Goal: Task Accomplishment & Management: Manage account settings

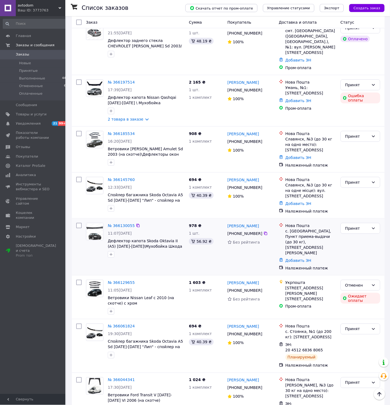
scroll to position [270, 0]
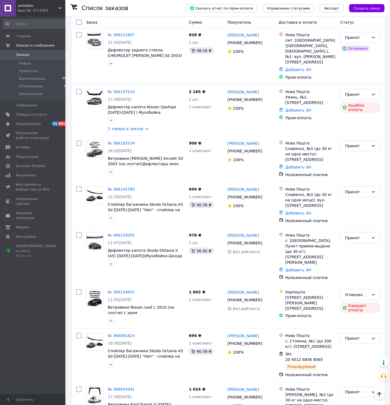
click at [82, 244] on div at bounding box center [79, 256] width 10 height 52
click at [96, 256] on div at bounding box center [95, 249] width 22 height 39
drag, startPoint x: 108, startPoint y: 235, endPoint x: 126, endPoint y: 246, distance: 21.0
click at [126, 246] on div "№ 366130055 11:07[DATE] Дефлектор капота Skoda Oktavia II (A5) [DATE]-[DATE]\Му…" at bounding box center [146, 249] width 81 height 39
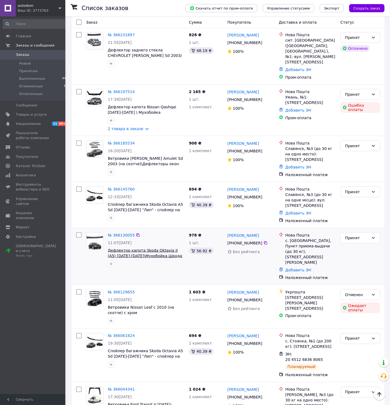
copy div "Дефлектор капота Skoda Oktavia II (A5) [DATE]-[DATE]"
click at [94, 250] on div at bounding box center [95, 249] width 22 height 39
click at [93, 257] on div at bounding box center [95, 249] width 22 height 39
drag, startPoint x: 235, startPoint y: 226, endPoint x: 259, endPoint y: 232, distance: 24.3
click at [259, 232] on div "[PERSON_NAME] [PHONE_NUMBER] Без рейтинга" at bounding box center [250, 256] width 51 height 52
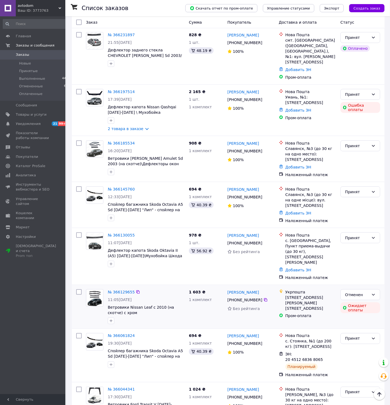
copy div "[PERSON_NAME] [PHONE_NUMBER]"
drag, startPoint x: 82, startPoint y: 247, endPoint x: 157, endPoint y: 248, distance: 74.3
click at [84, 247] on div at bounding box center [79, 256] width 10 height 52
drag, startPoint x: 284, startPoint y: 231, endPoint x: 310, endPoint y: 235, distance: 26.2
click at [310, 235] on div "Нова Пошта с. [GEOGRAPHIC_DATA], Пункт приема-выдачи (до 30 кг), [STREET_ADDRES…" at bounding box center [308, 248] width 60 height 33
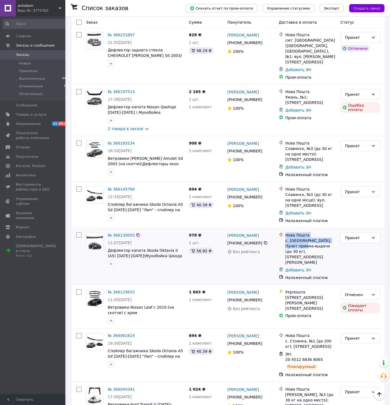
drag, startPoint x: 310, startPoint y: 235, endPoint x: 299, endPoint y: 234, distance: 10.4
click at [308, 238] on div "с. [GEOGRAPHIC_DATA], Пункт приема-выдачи (до 30 кг), [STREET_ADDRESS][PERSON_N…" at bounding box center [311, 251] width 51 height 27
drag, startPoint x: 284, startPoint y: 229, endPoint x: 327, endPoint y: 241, distance: 44.5
click at [327, 241] on div "Нова Пошта с. [GEOGRAPHIC_DATA], Пункт приема-выдачи (до 30 кг), [STREET_ADDRES…" at bounding box center [310, 248] width 53 height 33
copy div "с. [GEOGRAPHIC_DATA], Пункт приема-выдачи (до 30 кг), [STREET_ADDRESS][PERSON_N…"
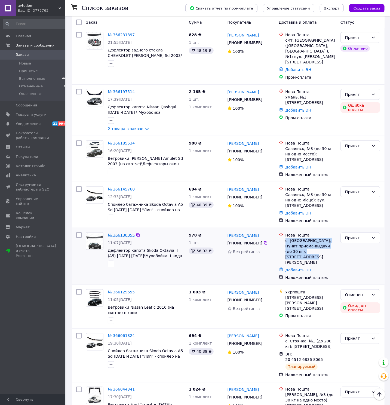
click at [123, 233] on link "№ 366130055" at bounding box center [121, 235] width 27 height 4
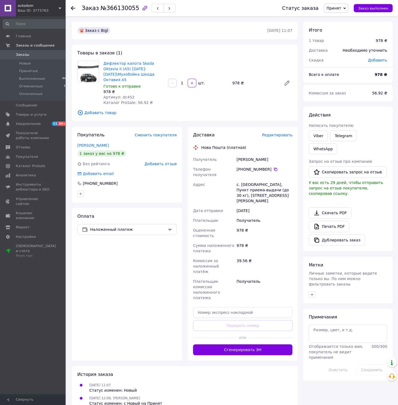
click at [286, 133] on span "Редактировать" at bounding box center [277, 135] width 30 height 4
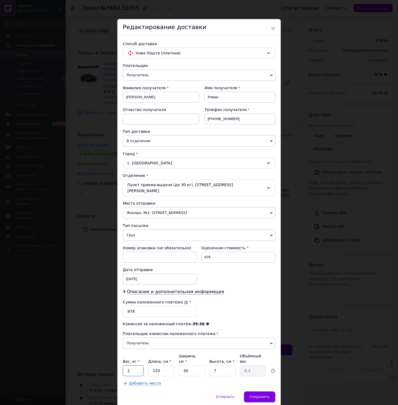
click at [135, 368] on input "1" at bounding box center [133, 370] width 21 height 11
type input "2"
click at [144, 289] on span "Описание и дополнительная информация" at bounding box center [175, 291] width 97 height 5
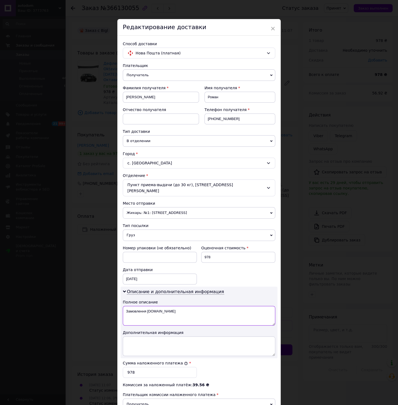
click at [133, 318] on textarea "Замовлення [DOMAIN_NAME]" at bounding box center [199, 316] width 152 height 20
drag, startPoint x: 124, startPoint y: 310, endPoint x: 167, endPoint y: 312, distance: 43.1
click at [167, 313] on textarea "Замовлення [DOMAIN_NAME]" at bounding box center [199, 316] width 152 height 20
paste textarea "втоаксесуари"
type textarea "автоаксесуари"
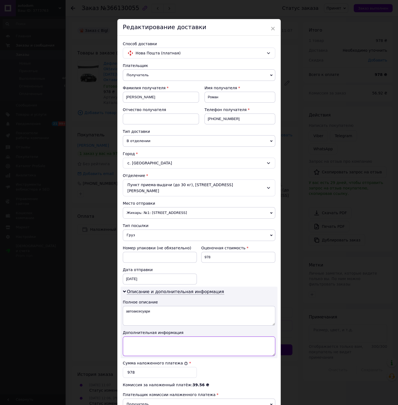
click at [135, 341] on textarea at bounding box center [199, 346] width 152 height 20
paste textarea "Skoda Oktavia II (A5) [DATE]-[DATE]"
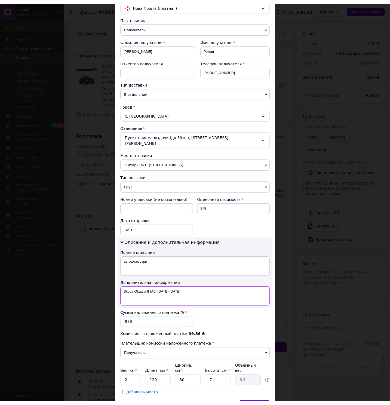
scroll to position [78, 0]
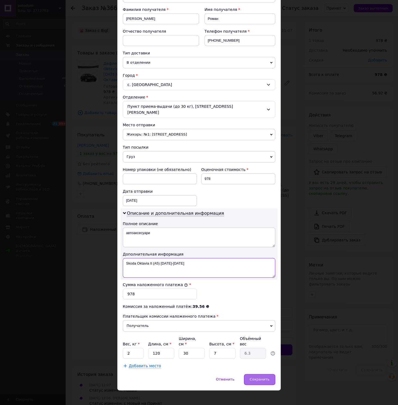
type textarea "Skoda Oktavia II (A5) [DATE]-[DATE]"
click at [253, 378] on div "Сохранить" at bounding box center [259, 379] width 31 height 11
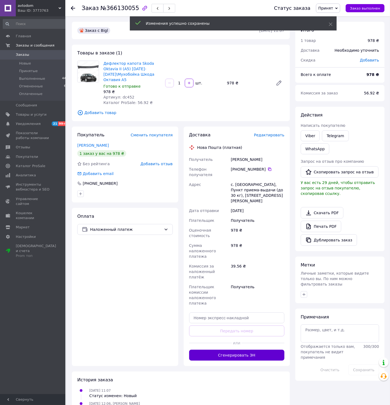
click at [263, 350] on button "Сгенерировать ЭН" at bounding box center [237, 355] width 96 height 11
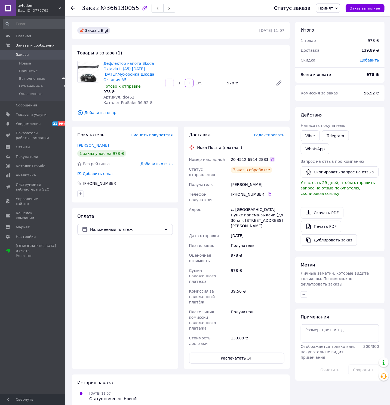
drag, startPoint x: 267, startPoint y: 153, endPoint x: 270, endPoint y: 157, distance: 5.0
click at [270, 157] on icon at bounding box center [272, 159] width 4 height 4
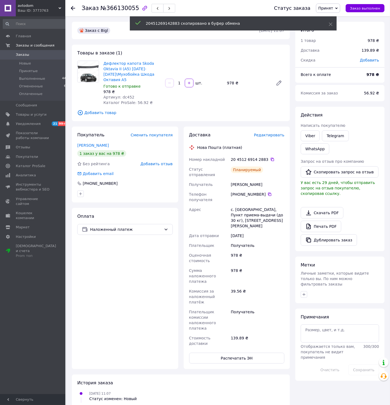
click at [108, 272] on div "Оплата Наложенный платеж" at bounding box center [125, 288] width 106 height 161
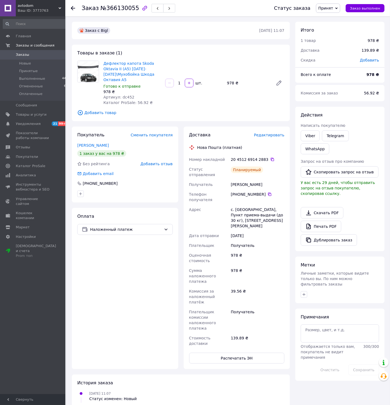
click at [70, 8] on div "Заказ №366130055 Статус заказа Принят Выполнен Отменен Оплаченный Заказ выполнен" at bounding box center [227, 8] width 325 height 16
click at [74, 8] on use at bounding box center [73, 8] width 4 height 4
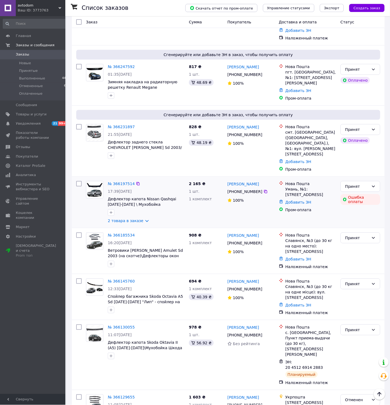
scroll to position [180, 0]
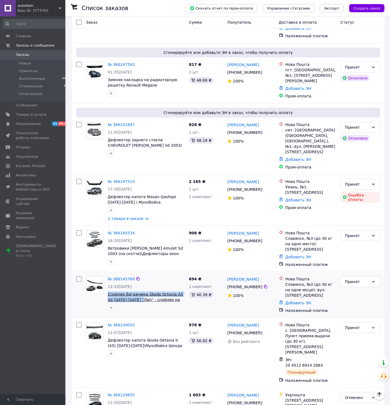
drag, startPoint x: 106, startPoint y: 284, endPoint x: 136, endPoint y: 288, distance: 30.2
click at [136, 288] on div "№ 366145760 12:33[DATE] Спойлер багажника Skoda Octavia A5 Sd [DATE]-[DATE] "Ли…" at bounding box center [146, 293] width 81 height 39
copy span "Спойлер багажника Skoda Octavia A5 Sd [DATE]-[DATE] "Лип""
drag, startPoint x: 92, startPoint y: 293, endPoint x: 100, endPoint y: 293, distance: 7.9
click at [93, 293] on div at bounding box center [95, 293] width 22 height 39
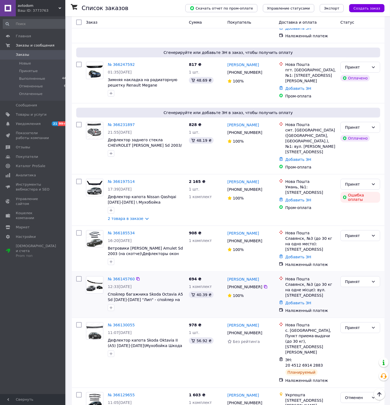
click at [91, 299] on div at bounding box center [95, 293] width 22 height 39
drag, startPoint x: 228, startPoint y: 265, endPoint x: 259, endPoint y: 276, distance: 33.4
click at [259, 276] on div "[PERSON_NAME] [PHONE_NUMBER]%" at bounding box center [250, 294] width 51 height 41
copy div "[PERSON_NAME] [PHONE_NUMBER]"
drag, startPoint x: 84, startPoint y: 295, endPoint x: 88, endPoint y: 296, distance: 4.2
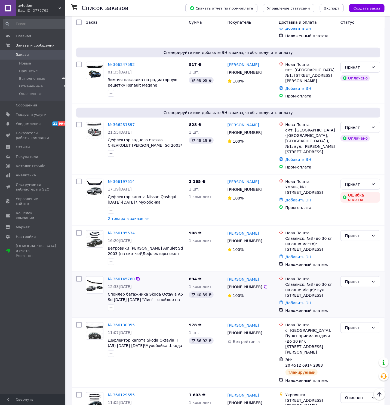
click at [85, 296] on div "№ 366145760 12:33[DATE] Спойлер багажника Skoda Octavia A5 Sd [DATE]-[DATE] "Ли…" at bounding box center [228, 294] width 308 height 41
drag, startPoint x: 286, startPoint y: 273, endPoint x: 314, endPoint y: 285, distance: 30.6
click at [314, 285] on div "Славянск, №3 (до 30 кг на одне місце): вул. [STREET_ADDRESS]" at bounding box center [311, 290] width 51 height 16
copy div "Славянск, №3 (до 30 кг на одне місце): вул. [STREET_ADDRESS]"
click at [101, 295] on div at bounding box center [95, 293] width 22 height 39
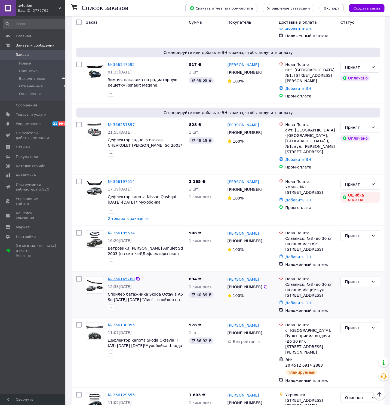
click at [125, 277] on link "№ 366145760" at bounding box center [121, 279] width 27 height 4
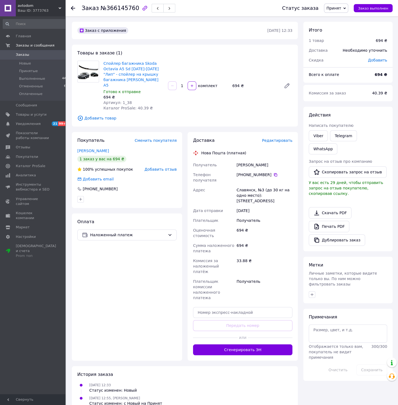
click at [283, 138] on span "Редактировать" at bounding box center [277, 140] width 30 height 4
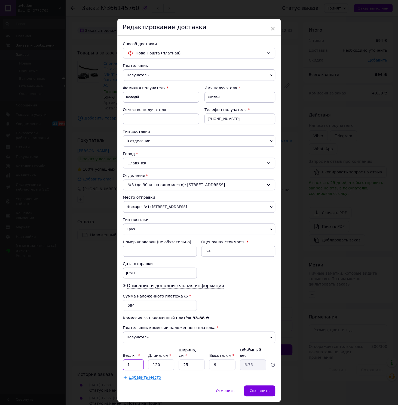
click at [132, 365] on input "1" at bounding box center [133, 364] width 21 height 11
type input "2"
click at [182, 365] on input "25" at bounding box center [192, 364] width 26 height 11
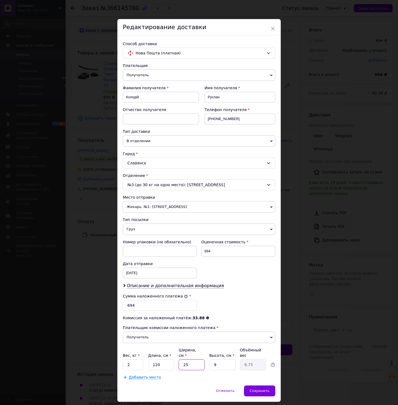
type input "1"
type input "0.27"
type input "15"
type input "4.05"
type input "15"
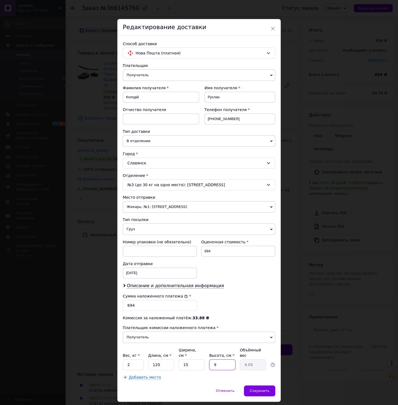
click at [216, 362] on input "9" at bounding box center [222, 364] width 26 height 11
click at [215, 362] on input "9" at bounding box center [222, 364] width 26 height 11
type input "1"
type input "0.45"
type input "15"
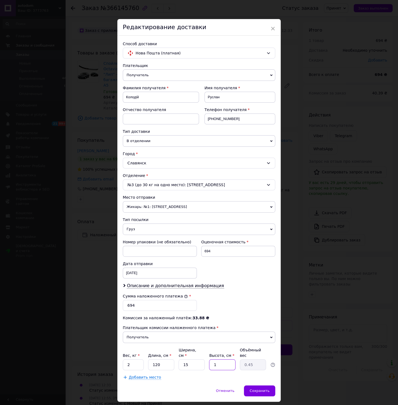
type input "6.75"
type input "15"
click at [179, 289] on span "Описание и дополнительная информация" at bounding box center [175, 285] width 97 height 5
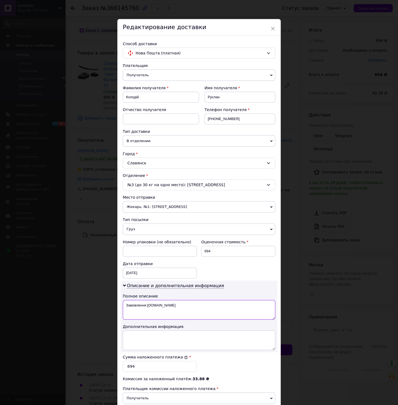
drag, startPoint x: 133, startPoint y: 321, endPoint x: 127, endPoint y: 317, distance: 6.8
click at [131, 320] on textarea "Замовлення [DOMAIN_NAME]" at bounding box center [199, 310] width 152 height 20
drag, startPoint x: 123, startPoint y: 311, endPoint x: 179, endPoint y: 318, distance: 56.2
click at [179, 318] on textarea "Замовлення [DOMAIN_NAME]" at bounding box center [199, 310] width 152 height 20
paste textarea "втоаксесуари"
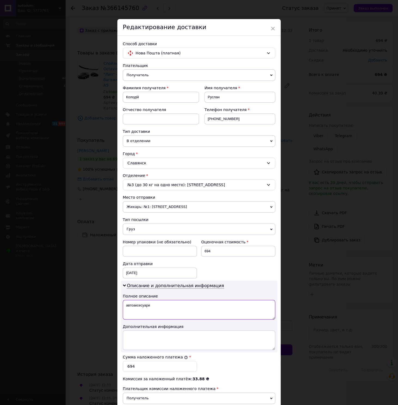
type textarea "автоаксесуари"
drag, startPoint x: 131, startPoint y: 346, endPoint x: 151, endPoint y: 351, distance: 19.8
click at [131, 347] on textarea at bounding box center [199, 340] width 152 height 20
paste textarea "Спойлер багажника Skoda Octavia A5 Sd [DATE]-[DATE] "Лип""
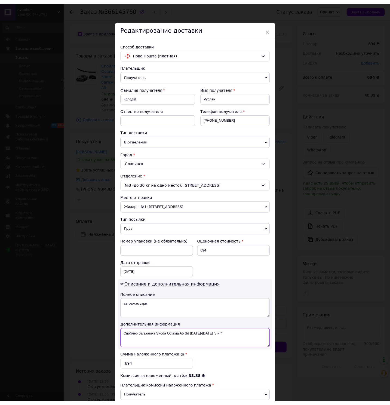
scroll to position [78, 0]
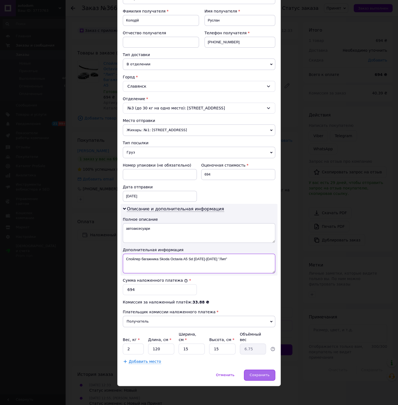
type textarea "Спойлер багажника Skoda Octavia A5 Sd [DATE]-[DATE] "Лип""
click at [248, 375] on div "Сохранить" at bounding box center [259, 375] width 31 height 11
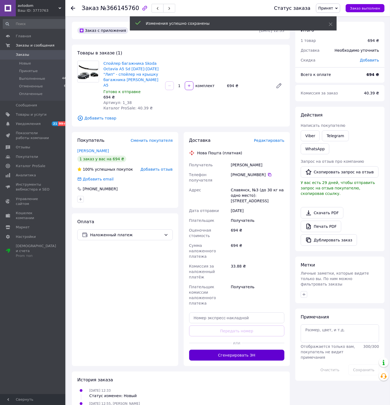
click at [262, 350] on button "Сгенерировать ЭН" at bounding box center [237, 355] width 96 height 11
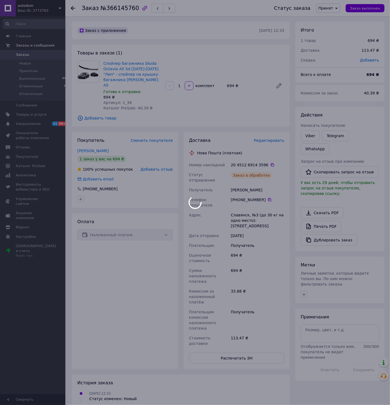
click at [267, 160] on div at bounding box center [195, 202] width 390 height 405
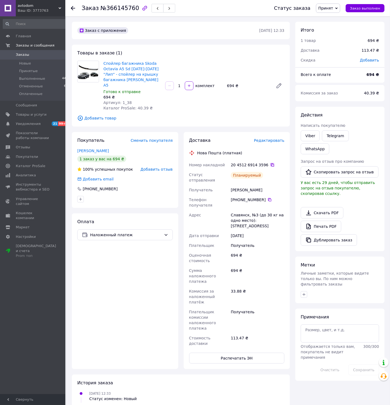
click at [270, 163] on icon at bounding box center [272, 165] width 4 height 4
click at [73, 11] on div at bounding box center [76, 8] width 11 height 16
click at [74, 9] on icon at bounding box center [73, 8] width 4 height 4
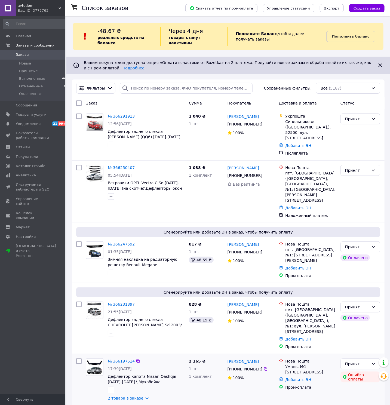
scroll to position [90, 0]
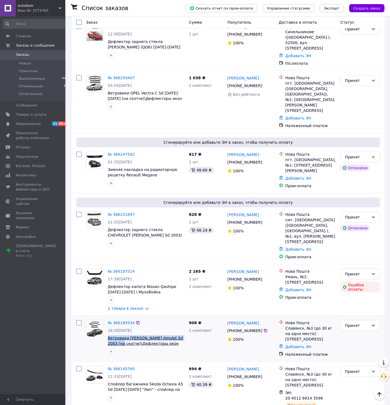
drag, startPoint x: 106, startPoint y: 326, endPoint x: 120, endPoint y: 333, distance: 16.1
click at [120, 333] on div "№ 366185534 16:20[DATE] Ветровики [PERSON_NAME] Amulet Sd 2003 (на скотче)\Дефл…" at bounding box center [146, 337] width 81 height 39
copy span "Ветровики [PERSON_NAME] Amulet Sd 2003 (на скотче)"
drag, startPoint x: 90, startPoint y: 343, endPoint x: 254, endPoint y: 322, distance: 165.0
click at [91, 344] on div at bounding box center [95, 337] width 22 height 39
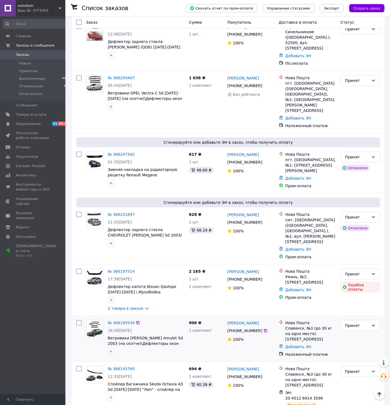
click at [92, 335] on div at bounding box center [95, 337] width 22 height 39
drag, startPoint x: 227, startPoint y: 312, endPoint x: 259, endPoint y: 321, distance: 33.2
click at [259, 321] on div "[PERSON_NAME] [PHONE_NUMBER]%" at bounding box center [250, 338] width 51 height 41
copy div "[PERSON_NAME] [PHONE_NUMBER]"
drag, startPoint x: 82, startPoint y: 333, endPoint x: 87, endPoint y: 334, distance: 5.0
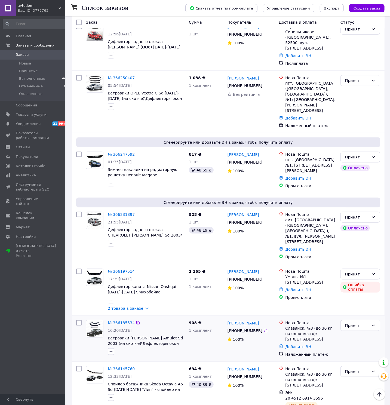
click at [83, 333] on div at bounding box center [79, 338] width 10 height 41
drag, startPoint x: 285, startPoint y: 321, endPoint x: 295, endPoint y: 323, distance: 9.9
click at [295, 323] on div "Нова Пошта Славянск, №3 (до 30 кг на одно место): [STREET_ADDRESS]" at bounding box center [310, 331] width 53 height 22
drag, startPoint x: 284, startPoint y: 317, endPoint x: 296, endPoint y: 329, distance: 16.6
click at [296, 329] on div "Нова Пошта Славянск, №3 (до 30 кг на одно место): [STREET_ADDRESS]" at bounding box center [310, 331] width 53 height 22
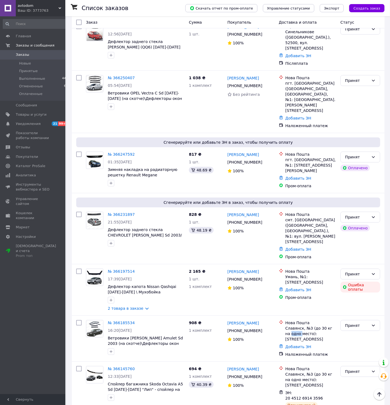
copy div "Славянск, №3 (до 30 кг на одно место): [STREET_ADDRESS]"
click at [85, 345] on div at bounding box center [95, 337] width 22 height 39
click at [94, 338] on div at bounding box center [95, 337] width 22 height 39
click at [120, 321] on link "№ 366185534" at bounding box center [121, 323] width 27 height 4
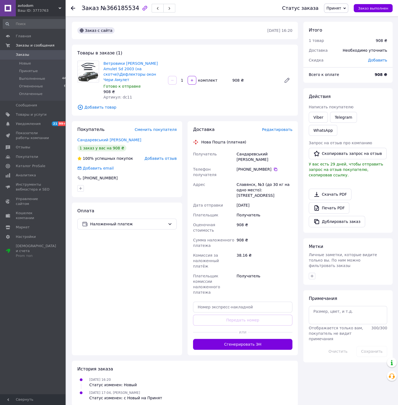
click at [276, 127] on span "Редактировать" at bounding box center [277, 129] width 30 height 4
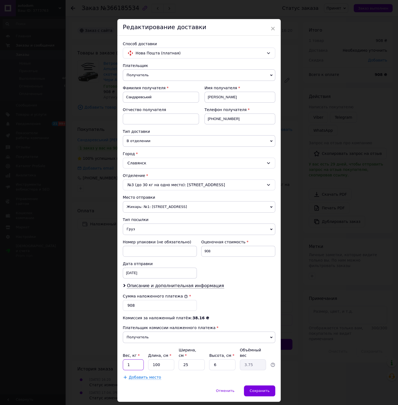
click at [127, 368] on input "1" at bounding box center [133, 364] width 21 height 11
type input "2"
click at [185, 368] on input "25" at bounding box center [192, 364] width 26 height 11
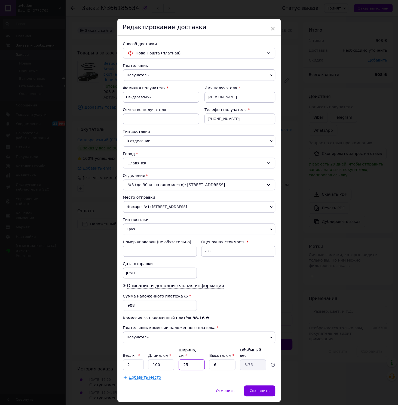
type input "4"
type input "0.6"
type input "40"
type input "6"
type input "40"
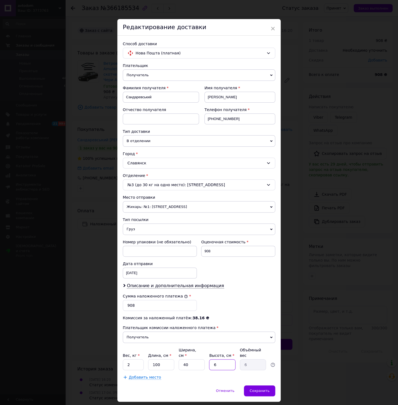
click at [217, 366] on input "6" at bounding box center [222, 364] width 26 height 11
type input "7"
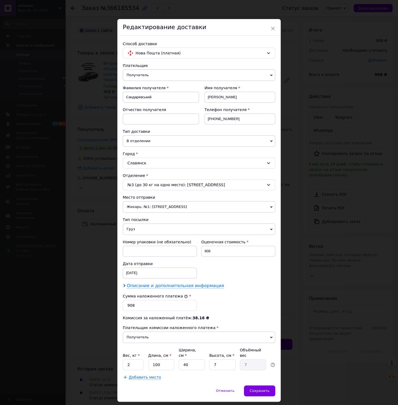
click at [168, 289] on span "Описание и дополнительная информация" at bounding box center [175, 285] width 97 height 5
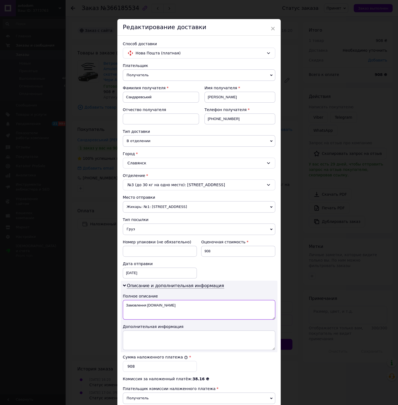
click at [130, 319] on textarea "Замовлення [DOMAIN_NAME]" at bounding box center [199, 310] width 152 height 20
drag, startPoint x: 119, startPoint y: 311, endPoint x: 213, endPoint y: 316, distance: 93.8
click at [213, 316] on textarea "Замовлення [DOMAIN_NAME]" at bounding box center [199, 310] width 152 height 20
paste textarea "втоаксесуари"
type textarea "автоаксесуари"
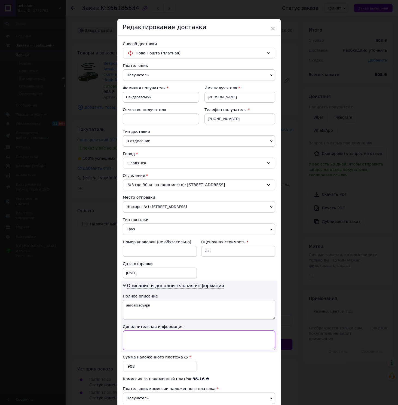
click at [127, 345] on textarea at bounding box center [199, 340] width 152 height 20
paste textarea "[PERSON_NAME] Amulet Sd 2003"
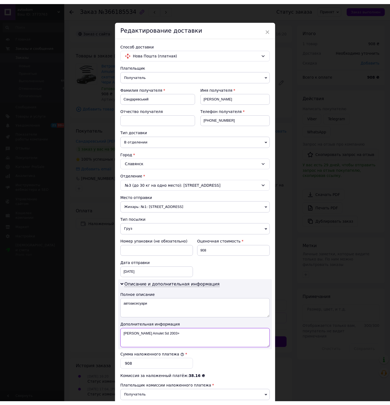
scroll to position [60, 0]
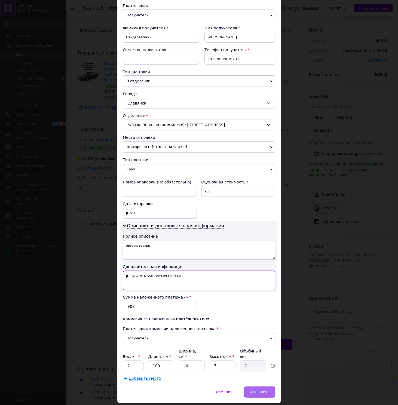
type textarea "[PERSON_NAME] Amulet Sd 2003+"
click at [248, 396] on div "Сохранить" at bounding box center [259, 392] width 31 height 11
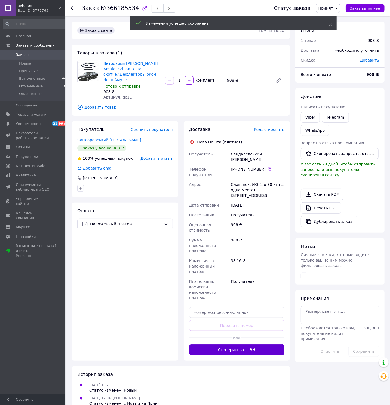
click at [251, 344] on button "Сгенерировать ЭН" at bounding box center [237, 349] width 96 height 11
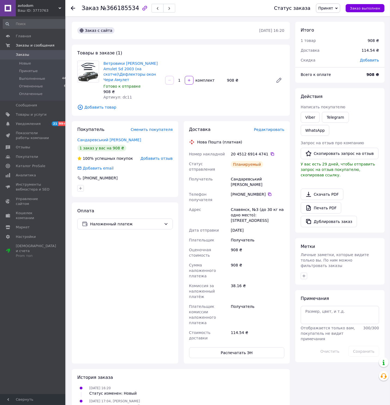
drag, startPoint x: 267, startPoint y: 148, endPoint x: 359, endPoint y: 174, distance: 94.6
click at [270, 152] on icon at bounding box center [272, 154] width 4 height 4
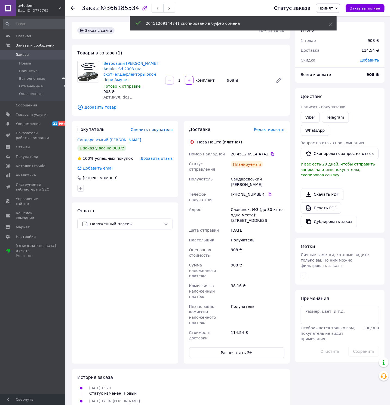
click at [90, 263] on div "Оплата Наложенный платеж" at bounding box center [125, 283] width 106 height 161
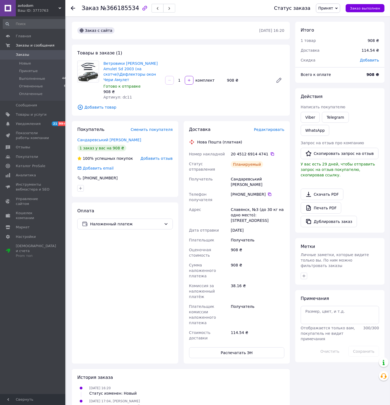
click at [71, 8] on use at bounding box center [73, 8] width 4 height 4
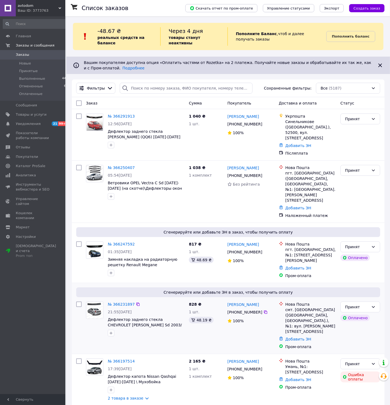
click at [88, 325] on div at bounding box center [95, 318] width 22 height 39
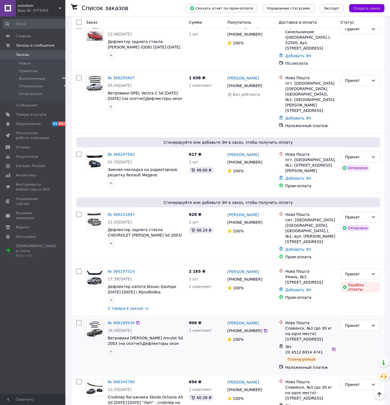
click at [97, 353] on div "№ 366185534 16:20[DATE] Ветровики [PERSON_NAME] Amulet Sd 2003 (на скотче)\Дефл…" at bounding box center [135, 345] width 103 height 54
drag, startPoint x: 226, startPoint y: 258, endPoint x: 268, endPoint y: 269, distance: 43.0
click at [268, 269] on div "[PERSON_NAME] [PHONE_NUMBER]%" at bounding box center [250, 290] width 51 height 47
copy div "[PERSON_NAME] [PHONE_NUMBER]"
click at [84, 298] on div at bounding box center [79, 290] width 10 height 47
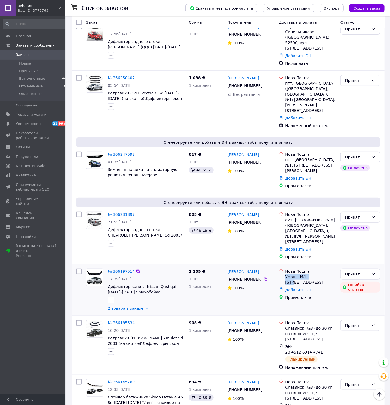
drag, startPoint x: 285, startPoint y: 267, endPoint x: 329, endPoint y: 268, distance: 44.4
click at [329, 269] on div "Нова Пошта Умань, №1: [STREET_ADDRESS]" at bounding box center [310, 277] width 53 height 16
drag, startPoint x: 331, startPoint y: 286, endPoint x: 311, endPoint y: 272, distance: 24.4
click at [329, 295] on div "Пром-оплата" at bounding box center [311, 297] width 51 height 5
drag, startPoint x: 286, startPoint y: 265, endPoint x: 324, endPoint y: 270, distance: 37.9
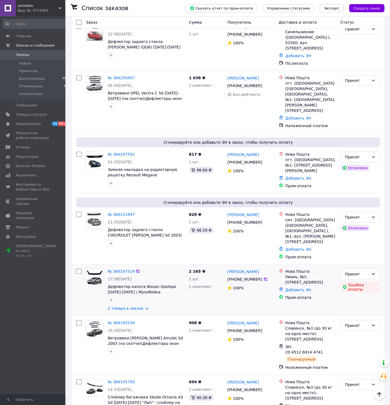
click at [324, 274] on div "Умань, №1: [STREET_ADDRESS]" at bounding box center [311, 279] width 51 height 11
click at [75, 295] on div at bounding box center [79, 290] width 10 height 47
click at [125, 268] on div "№ 366197514" at bounding box center [121, 271] width 28 height 7
click at [125, 269] on link "№ 366197514" at bounding box center [121, 271] width 27 height 4
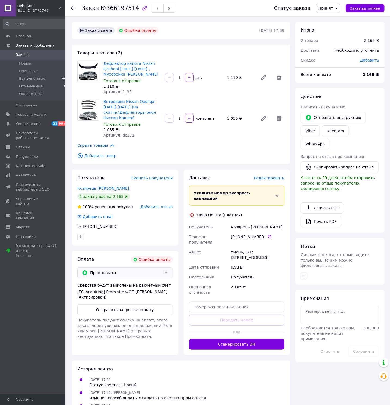
click at [163, 271] on div "Пром-оплата" at bounding box center [125, 272] width 96 height 11
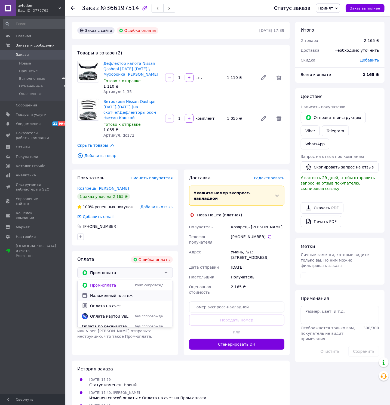
click at [124, 295] on span "Наложенный платеж" at bounding box center [129, 295] width 78 height 5
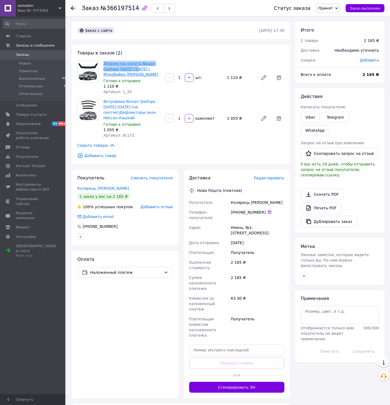
drag, startPoint x: 102, startPoint y: 61, endPoint x: 135, endPoint y: 69, distance: 34.0
click at [135, 69] on div "Дефлектор капота Nissan Qashqai [DATE]-[DATE] \ Мухобойка Ниссан Кашкай Готово …" at bounding box center [132, 78] width 62 height 36
click at [128, 157] on span "Добавить товар" at bounding box center [180, 156] width 207 height 6
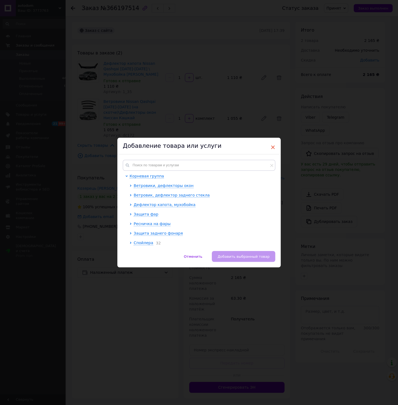
click at [270, 145] on span "×" at bounding box center [272, 147] width 5 height 9
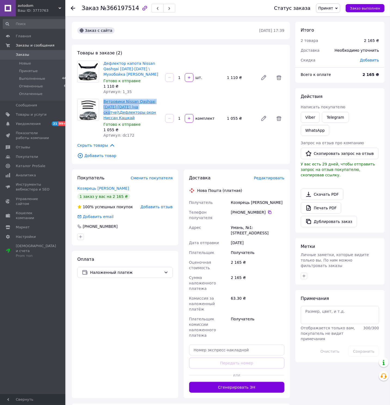
drag, startPoint x: 103, startPoint y: 99, endPoint x: 116, endPoint y: 111, distance: 18.3
click at [116, 111] on div "Ветровики Nissan Qashqai [DATE]-[DATE] (на скотче)\Дефлекторы окон Ниссан Кашка…" at bounding box center [132, 118] width 62 height 41
click at [122, 302] on div "Оплата Наложенный платеж" at bounding box center [125, 324] width 106 height 147
click at [268, 180] on span "Редактировать" at bounding box center [269, 178] width 30 height 4
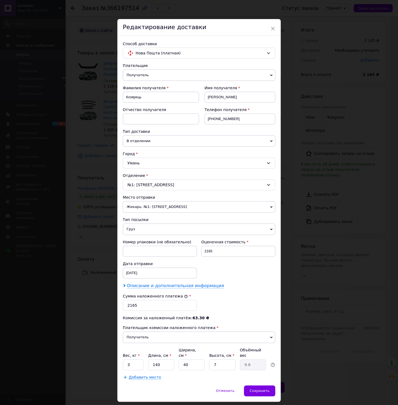
click at [148, 289] on span "Описание и дополнительная информация" at bounding box center [175, 285] width 97 height 5
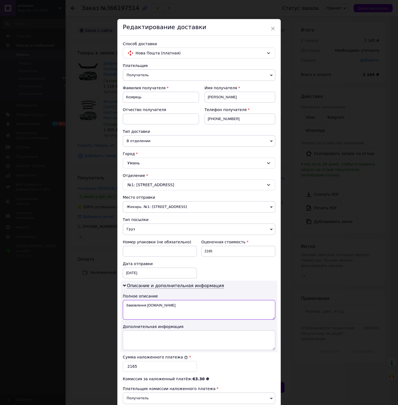
drag, startPoint x: 121, startPoint y: 319, endPoint x: 121, endPoint y: 311, distance: 7.4
click at [123, 318] on textarea "Замовлення [DOMAIN_NAME]" at bounding box center [199, 310] width 152 height 20
drag, startPoint x: 121, startPoint y: 310, endPoint x: 190, endPoint y: 326, distance: 70.7
click at [190, 320] on textarea "Замовлення [DOMAIN_NAME]" at bounding box center [199, 310] width 152 height 20
paste textarea "втоаксесуари"
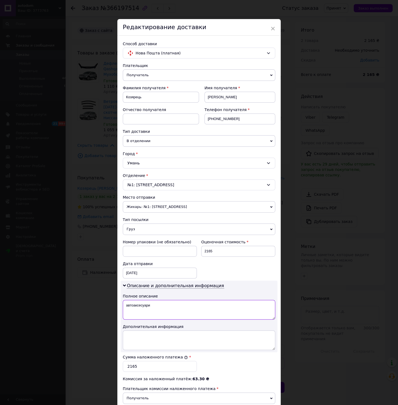
type textarea "автоаксесуари"
click at [135, 345] on textarea at bounding box center [199, 340] width 152 height 20
paste textarea "Nissan Qashqai [DATE]-[DATE]"
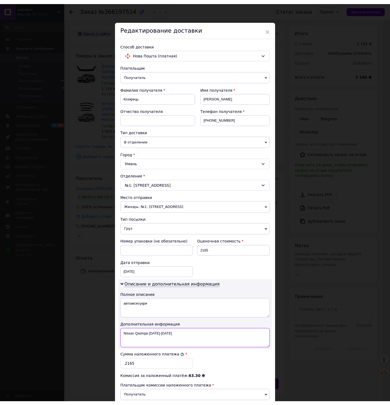
scroll to position [78, 0]
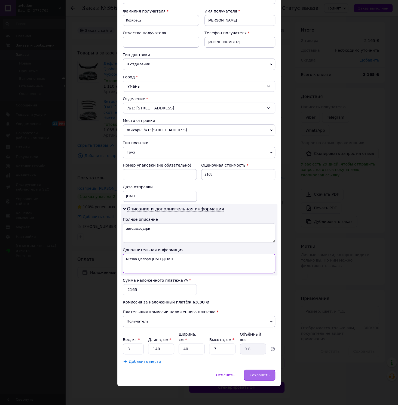
type textarea "Nissan Qashqai [DATE]-[DATE]"
click at [259, 376] on span "Сохранить" at bounding box center [260, 375] width 20 height 4
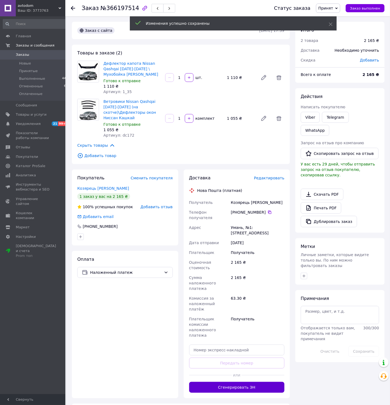
click at [263, 382] on button "Сгенерировать ЭН" at bounding box center [237, 387] width 96 height 11
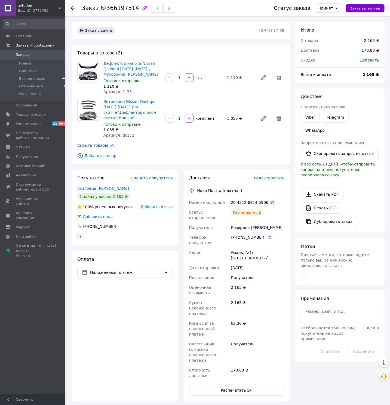
click at [270, 203] on icon at bounding box center [272, 202] width 4 height 4
click at [71, 10] on div at bounding box center [73, 7] width 4 height 5
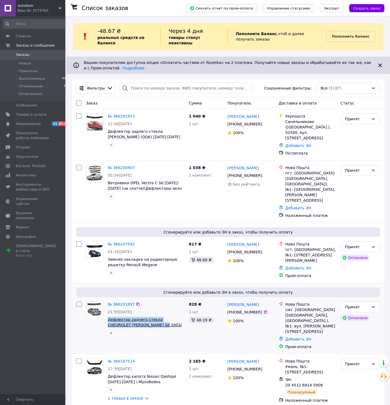
drag, startPoint x: 108, startPoint y: 311, endPoint x: 134, endPoint y: 318, distance: 27.5
click at [134, 318] on div "№ 366231897 21:55[DATE] Дефлектор заднего стекла CHEVROLET Lacetti Sd 2003/Спой…" at bounding box center [146, 318] width 81 height 39
drag, startPoint x: 94, startPoint y: 323, endPoint x: 97, endPoint y: 325, distance: 3.5
click at [94, 323] on div at bounding box center [95, 318] width 22 height 39
drag, startPoint x: 85, startPoint y: 336, endPoint x: 103, endPoint y: 338, distance: 17.6
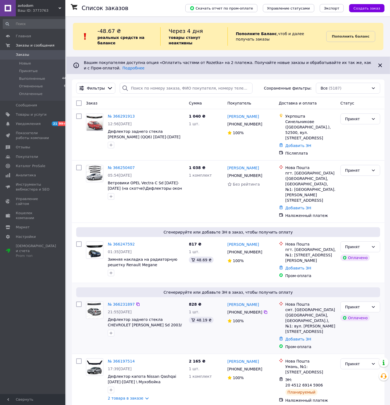
click at [87, 338] on div "№ 366231897 21:55[DATE] Дефлектор заднего стекла CHEVROLET Lacetti Sd 2003/Спой…" at bounding box center [135, 325] width 103 height 52
drag, startPoint x: 87, startPoint y: 334, endPoint x: 160, endPoint y: 322, distance: 73.9
click at [91, 335] on div "№ 366231897 21:55[DATE] Дефлектор заднего стекла CHEVROLET Lacetti Sd 2003/Спой…" at bounding box center [135, 325] width 103 height 52
drag, startPoint x: 226, startPoint y: 297, endPoint x: 259, endPoint y: 308, distance: 34.8
click at [259, 308] on div "[PERSON_NAME] [PHONE_NUMBER]%" at bounding box center [250, 325] width 51 height 52
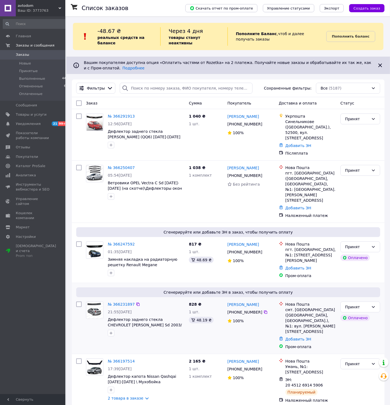
drag, startPoint x: 86, startPoint y: 335, endPoint x: 200, endPoint y: 322, distance: 114.5
click at [86, 335] on div "№ 366231897 21:55[DATE] Дефлектор заднего стекла CHEVROLET Lacetti Sd 2003/Спой…" at bounding box center [135, 325] width 103 height 52
drag, startPoint x: 286, startPoint y: 305, endPoint x: 310, endPoint y: 321, distance: 28.4
click at [310, 321] on div "смт. [GEOGRAPHIC_DATA] ([GEOGRAPHIC_DATA], [GEOGRAPHIC_DATA].), №1: вул. [PERSO…" at bounding box center [311, 320] width 51 height 27
click at [88, 336] on div "№ 366231897 21:55[DATE] Дефлектор заднего стекла CHEVROLET Lacetti Sd 2003/Спой…" at bounding box center [135, 325] width 103 height 52
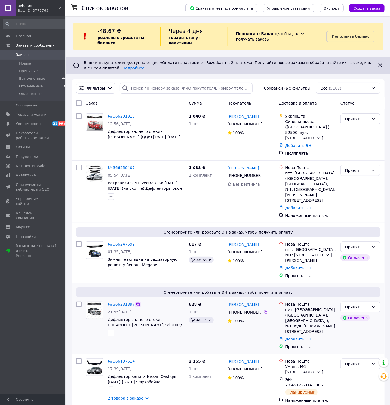
click at [136, 303] on icon at bounding box center [137, 304] width 3 height 3
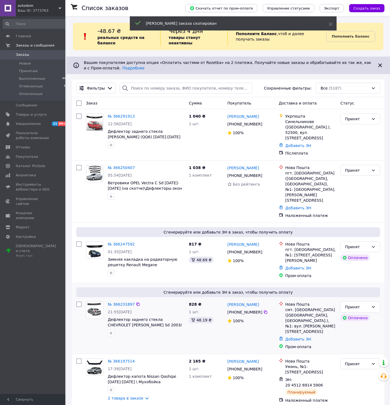
click at [89, 331] on div at bounding box center [95, 318] width 22 height 39
click at [115, 302] on link "№ 366231897" at bounding box center [121, 304] width 27 height 4
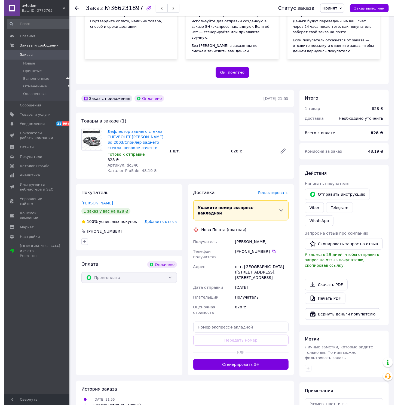
scroll to position [78, 0]
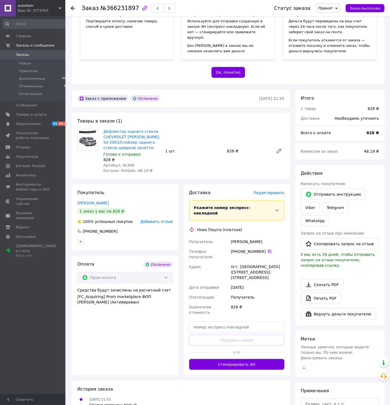
click at [273, 195] on span "Редактировать" at bounding box center [269, 193] width 30 height 4
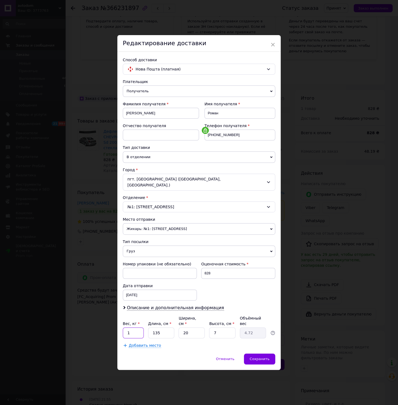
click at [130, 332] on input "1" at bounding box center [133, 332] width 21 height 11
type input "2"
click at [151, 329] on input "135" at bounding box center [161, 332] width 26 height 11
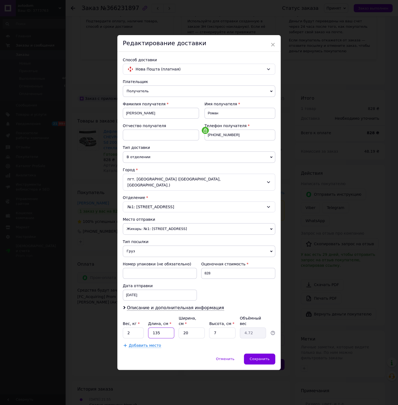
type input "1"
type input "0.1"
type input "12"
type input "0.42"
type input "120"
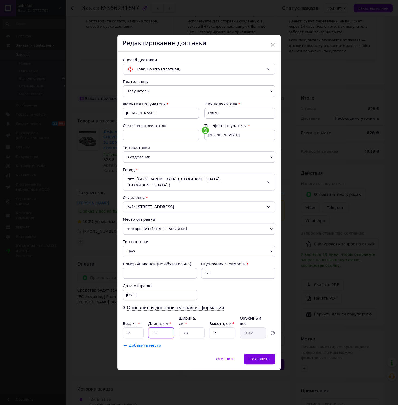
type input "4.2"
type input "120"
click at [185, 333] on input "20" at bounding box center [192, 332] width 26 height 11
type input "1"
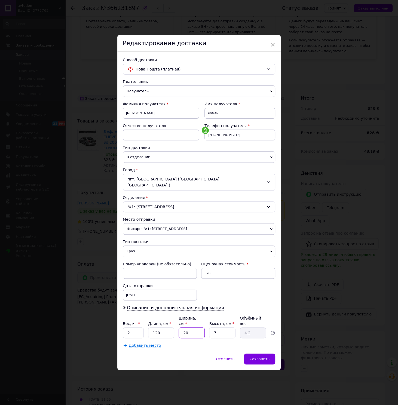
type input "0.21"
type input "15"
type input "3.15"
type input "15"
click at [212, 327] on input "7" at bounding box center [222, 332] width 26 height 11
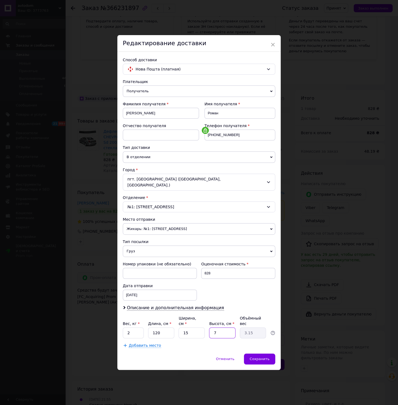
click at [212, 327] on input "7" at bounding box center [222, 332] width 26 height 11
type input "1"
type input "0.45"
type input "15"
type input "6.75"
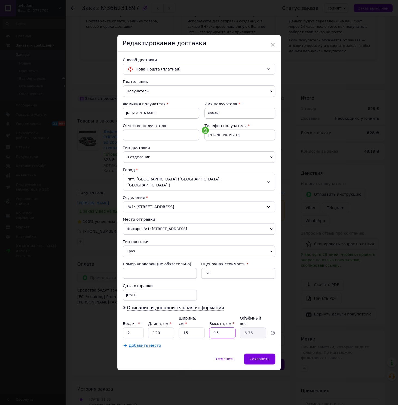
type input "15"
click at [161, 314] on div "Плательщик Получатель Отправитель Фамилия получателя [PERSON_NAME] Имя получате…" at bounding box center [199, 213] width 152 height 269
click at [163, 311] on span "Описание и дополнительная информация" at bounding box center [175, 307] width 97 height 5
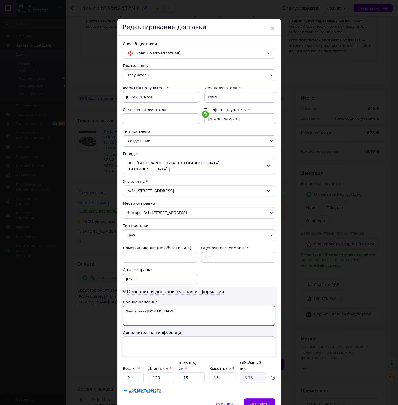
click at [126, 320] on textarea "Замовлення [DOMAIN_NAME]" at bounding box center [199, 316] width 152 height 20
drag, startPoint x: 122, startPoint y: 312, endPoint x: 173, endPoint y: 315, distance: 51.8
click at [173, 315] on textarea "Замовлення [DOMAIN_NAME]" at bounding box center [199, 316] width 152 height 20
paste textarea "втоаксесуари"
type textarea "автоаксесуари"
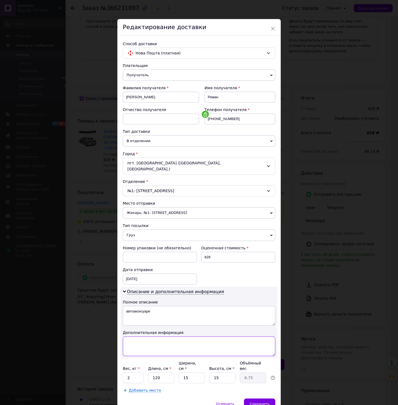
click at [128, 345] on textarea at bounding box center [199, 346] width 152 height 20
paste textarea "CHEVROLET Lacetti Sd 2003"
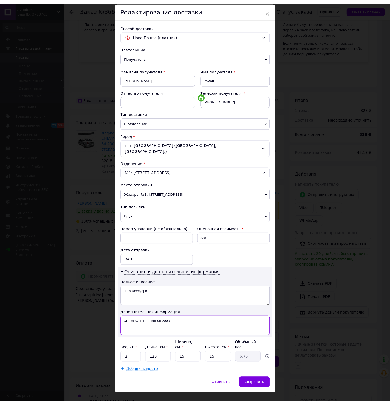
scroll to position [24, 0]
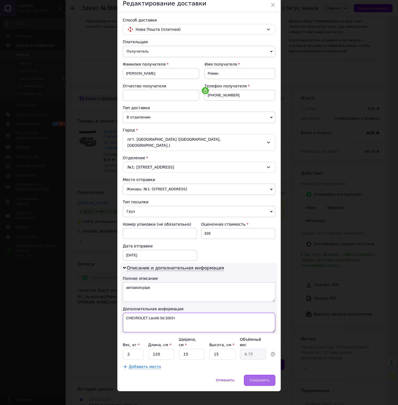
type textarea "CHEVROLET Lacetti Sd 2003+"
click at [248, 375] on div "Сохранить" at bounding box center [259, 380] width 31 height 11
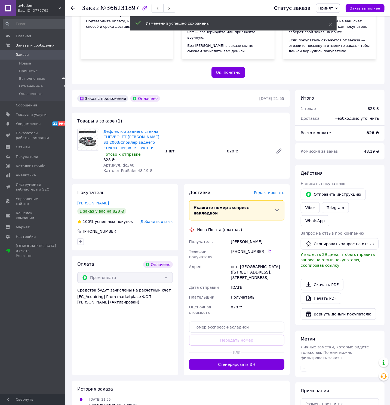
click at [243, 362] on div "Доставка Редактировать Укажите номер экспресс-накладной Обязательно введите ном…" at bounding box center [237, 279] width 106 height 191
click at [245, 359] on button "Сгенерировать ЭН" at bounding box center [237, 364] width 96 height 11
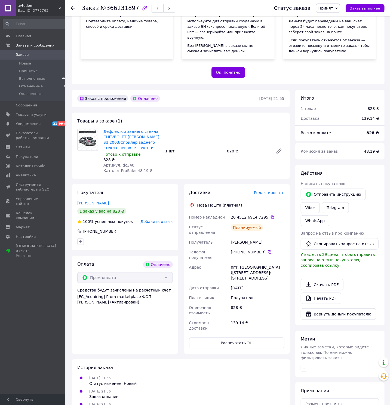
drag, startPoint x: 267, startPoint y: 218, endPoint x: 360, endPoint y: 219, distance: 92.6
click at [270, 218] on icon at bounding box center [272, 217] width 4 height 4
click at [23, 54] on span "Заказы" at bounding box center [22, 54] width 13 height 5
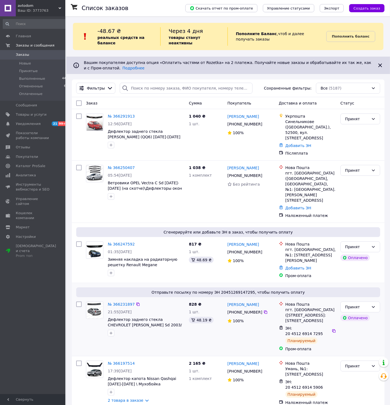
click at [90, 283] on div "Отправьте посылку по номеру ЭН 20451269147295, чтобы получить оплату № 36623189…" at bounding box center [228, 319] width 313 height 73
click at [90, 263] on div at bounding box center [95, 258] width 22 height 39
click at [93, 268] on div at bounding box center [95, 258] width 22 height 39
click at [136, 242] on icon at bounding box center [138, 244] width 4 height 4
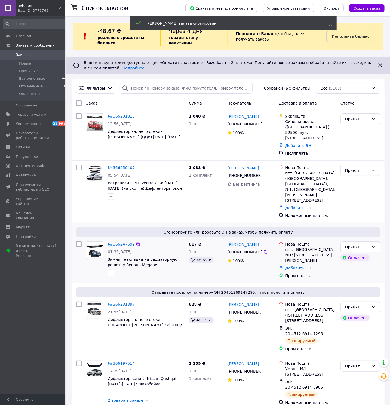
click at [98, 266] on div at bounding box center [95, 258] width 22 height 39
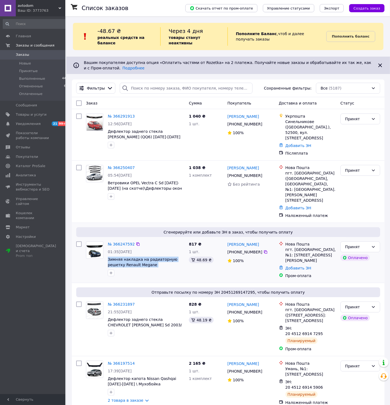
drag, startPoint x: 107, startPoint y: 253, endPoint x: 159, endPoint y: 258, distance: 52.0
click at [159, 258] on div "№ 366247592 01:35[DATE] Зимняя накладка на радиаторную решетку Renault Megane […" at bounding box center [146, 258] width 81 height 39
click at [95, 266] on div at bounding box center [95, 258] width 22 height 39
drag, startPoint x: 228, startPoint y: 238, endPoint x: 259, endPoint y: 247, distance: 32.8
click at [259, 247] on div "[PERSON_NAME] [PHONE_NUMBER]%" at bounding box center [250, 259] width 51 height 41
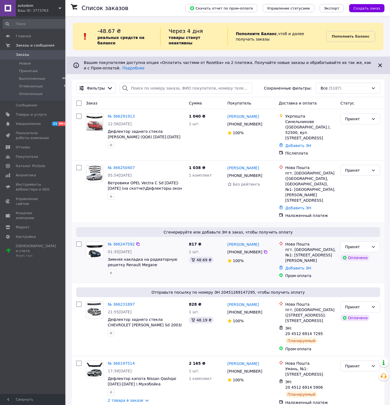
click at [86, 269] on div at bounding box center [95, 258] width 22 height 39
drag, startPoint x: 285, startPoint y: 246, endPoint x: 315, endPoint y: 251, distance: 30.3
click at [315, 251] on div "Нова Пошта пгт. [GEOGRAPHIC_DATA], №1: [STREET_ADDRESS][PERSON_NAME]" at bounding box center [310, 252] width 53 height 22
click at [118, 242] on link "№ 366247592" at bounding box center [121, 244] width 27 height 4
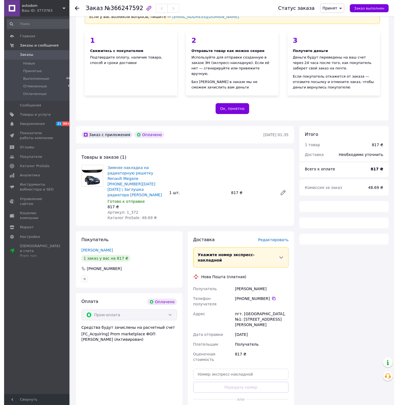
scroll to position [50, 0]
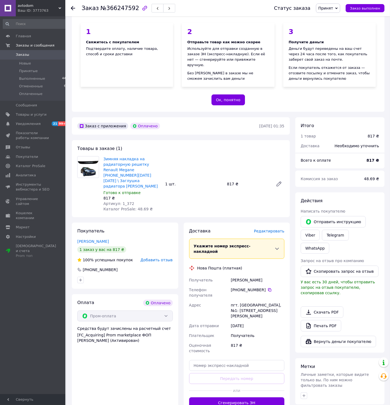
click at [280, 229] on span "Редактировать" at bounding box center [269, 231] width 30 height 4
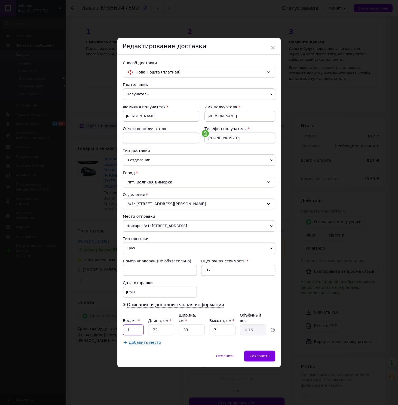
click at [127, 329] on input "1" at bounding box center [133, 330] width 21 height 11
drag, startPoint x: 127, startPoint y: 329, endPoint x: 103, endPoint y: 329, distance: 23.1
click at [123, 329] on input "1" at bounding box center [133, 330] width 21 height 11
click at [103, 329] on div "× Редактирование доставки Способ доставки Нова Пошта (платная) Плательщик Получ…" at bounding box center [199, 202] width 398 height 405
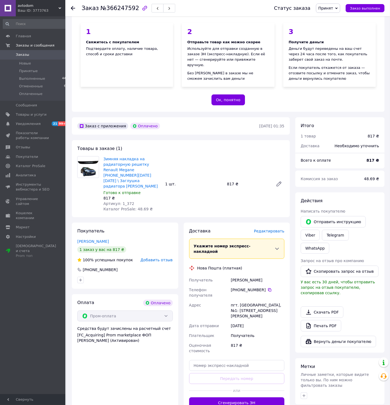
click at [266, 228] on div "Редактировать" at bounding box center [269, 230] width 30 height 5
click at [266, 229] on span "Редактировать" at bounding box center [269, 231] width 30 height 4
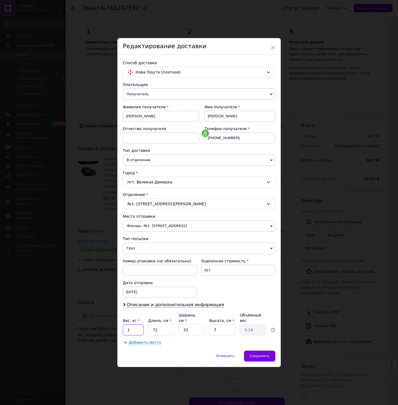
drag, startPoint x: 123, startPoint y: 330, endPoint x: 136, endPoint y: 331, distance: 12.3
click at [137, 331] on input "1" at bounding box center [133, 330] width 21 height 11
type input "2"
click at [158, 332] on input "72" at bounding box center [161, 330] width 26 height 11
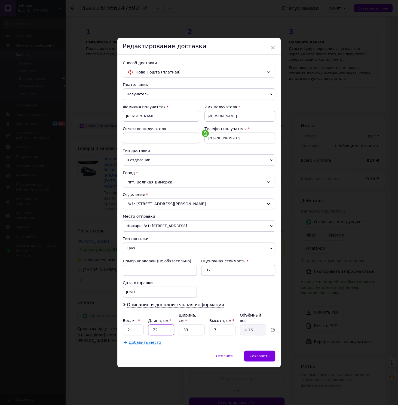
type input "1"
type input "0.1"
type input "12"
type input "0.69"
type input "125"
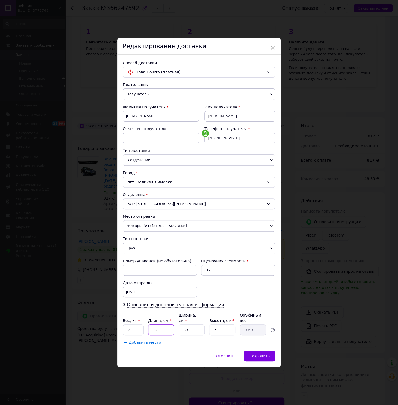
type input "7.22"
type input "125"
click at [186, 329] on input "33" at bounding box center [192, 330] width 26 height 11
type input "1"
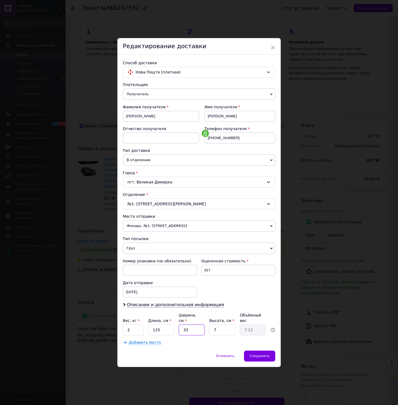
type input "0.22"
type input "15"
type input "3.28"
type input "15"
click at [217, 329] on input "7" at bounding box center [222, 330] width 26 height 11
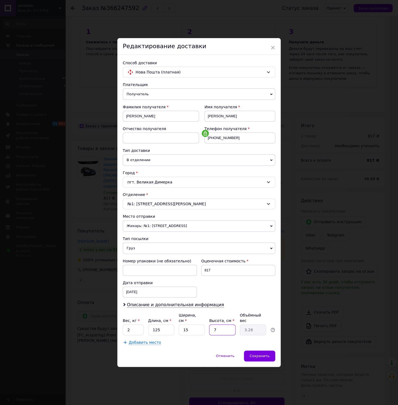
click at [217, 329] on input "7" at bounding box center [222, 330] width 26 height 11
type input "1"
type input "0.47"
type input "15"
type input "7.03"
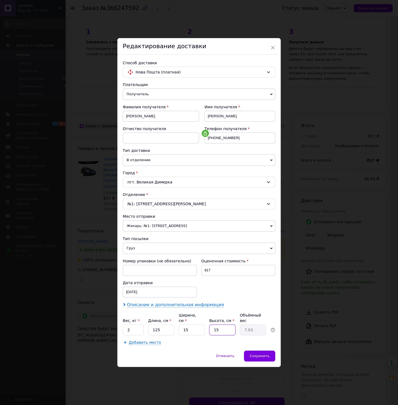
type input "15"
click at [150, 308] on span "Описание и дополнительная информация" at bounding box center [175, 304] width 97 height 5
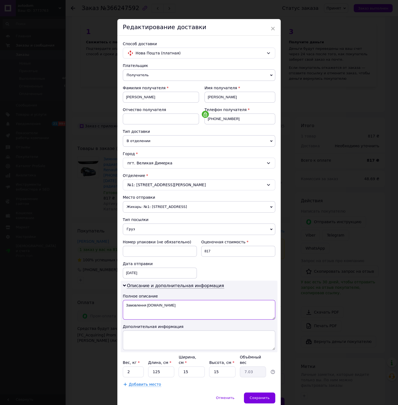
click at [128, 317] on textarea "Замовлення [DOMAIN_NAME]" at bounding box center [199, 310] width 152 height 20
drag, startPoint x: 122, startPoint y: 311, endPoint x: 190, endPoint y: 318, distance: 68.6
click at [190, 318] on textarea "Замовлення [DOMAIN_NAME]" at bounding box center [199, 310] width 152 height 20
paste textarea "втоаксесуари"
type textarea "автоаксесуари"
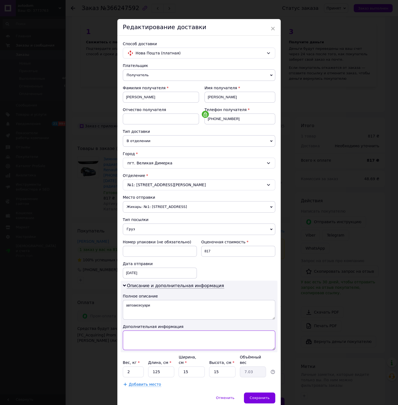
click at [133, 344] on textarea at bounding box center [199, 340] width 152 height 20
paste textarea "Renault Megane [PHONE_NUMBER][DATE][DATE]"
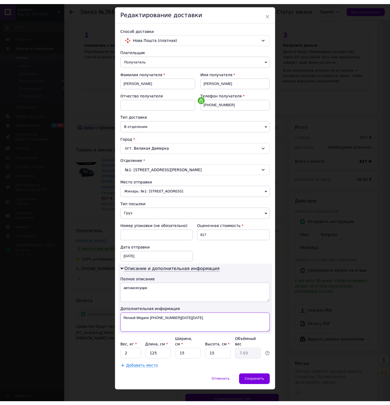
scroll to position [24, 0]
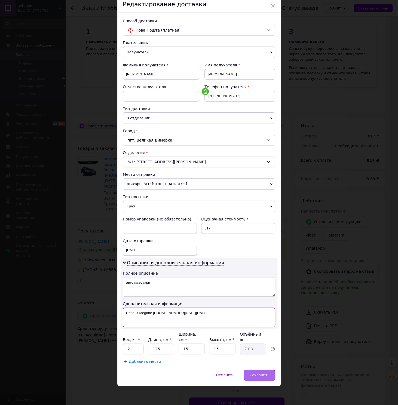
type textarea "Renault Megane [PHONE_NUMBER][DATE][DATE]"
click at [258, 374] on span "Сохранить" at bounding box center [260, 375] width 20 height 4
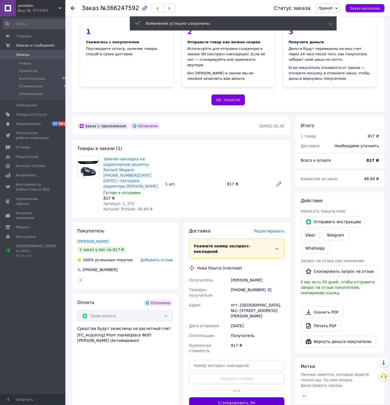
click at [259, 397] on button "Сгенерировать ЭН" at bounding box center [237, 402] width 96 height 11
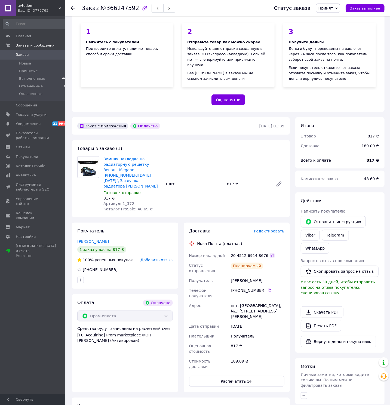
click at [270, 253] on icon at bounding box center [272, 255] width 4 height 4
click at [73, 10] on icon at bounding box center [73, 8] width 4 height 4
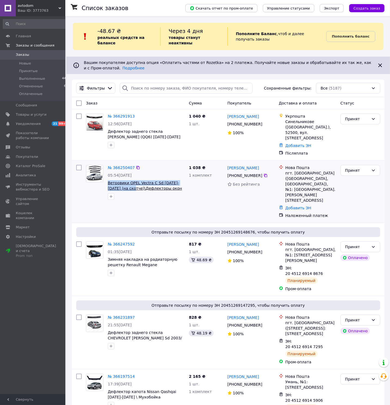
drag, startPoint x: 109, startPoint y: 175, endPoint x: 121, endPoint y: 182, distance: 14.0
click at [121, 182] on div "№ 366250407 05:54[DATE] Ветровики OPEL Vectra C Sd [DATE]-[DATE] (на скотче)\Де…" at bounding box center [146, 182] width 81 height 39
click at [95, 203] on div "№ 366250407 05:54[DATE] Ветровики OPEL Vectra C Sd [DATE]-[DATE] (на скотче)\Де…" at bounding box center [135, 192] width 103 height 58
click at [89, 207] on div "№ 366250407 05:54[DATE] Ветровики OPEL Vectra C Sd [DATE]-[DATE] (на скотче)\Де…" at bounding box center [135, 192] width 103 height 58
drag, startPoint x: 227, startPoint y: 162, endPoint x: 259, endPoint y: 168, distance: 33.0
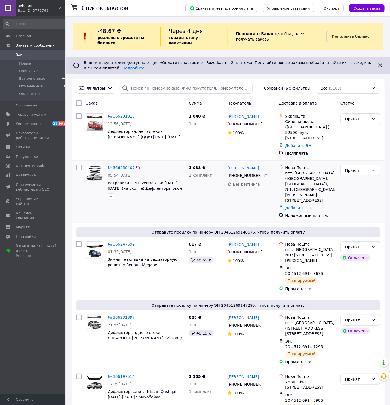
click at [259, 168] on div "[PERSON_NAME] [PHONE_NUMBER] Без рейтинга" at bounding box center [250, 192] width 51 height 58
drag, startPoint x: 106, startPoint y: 218, endPoint x: 180, endPoint y: 201, distance: 75.9
click at [110, 217] on div "№ 366250407 05:54[DATE] Ветровики OPEL Vectra C Sd [DATE]-[DATE] (на скотче)\Де…" at bounding box center [228, 192] width 313 height 62
drag, startPoint x: 285, startPoint y: 169, endPoint x: 294, endPoint y: 198, distance: 30.1
click at [294, 198] on div "Нова Пошта пгт. [GEOGRAPHIC_DATA] ([GEOGRAPHIC_DATA], [GEOGRAPHIC_DATA]), №1: […" at bounding box center [310, 184] width 53 height 38
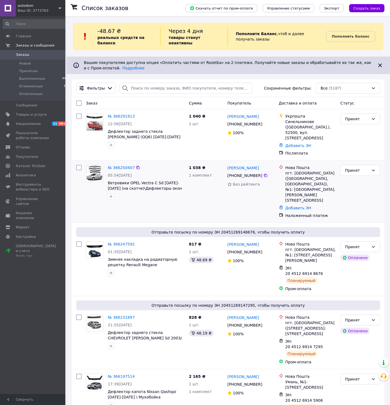
click at [112, 201] on div "№ 366250407 05:54[DATE] Ветровики OPEL Vectra C Sd [DATE]-[DATE] (на скотче)\Де…" at bounding box center [135, 192] width 103 height 58
click at [124, 166] on link "№ 366250407" at bounding box center [121, 168] width 27 height 4
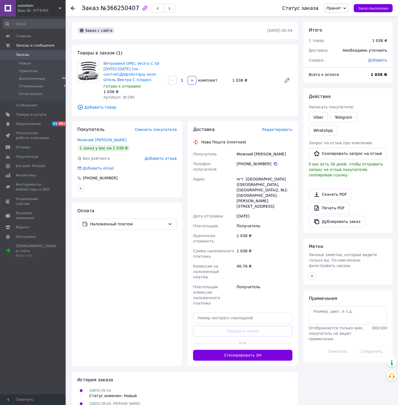
click at [279, 132] on span "Редактировать" at bounding box center [277, 129] width 30 height 4
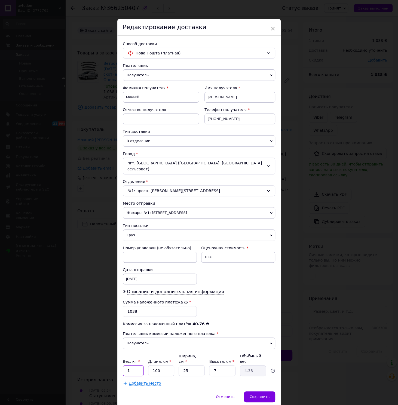
click at [135, 371] on input "1" at bounding box center [133, 370] width 21 height 11
drag, startPoint x: 131, startPoint y: 369, endPoint x: 119, endPoint y: 368, distance: 12.0
click at [123, 368] on input "1" at bounding box center [133, 370] width 21 height 11
type input "2"
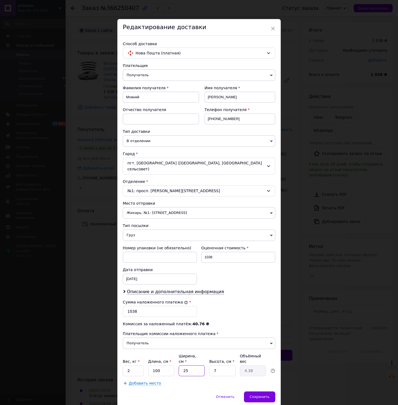
click at [180, 368] on input "25" at bounding box center [192, 370] width 26 height 11
click at [182, 368] on input "25" at bounding box center [192, 370] width 26 height 11
click at [182, 374] on input "25" at bounding box center [192, 370] width 26 height 11
type input "4"
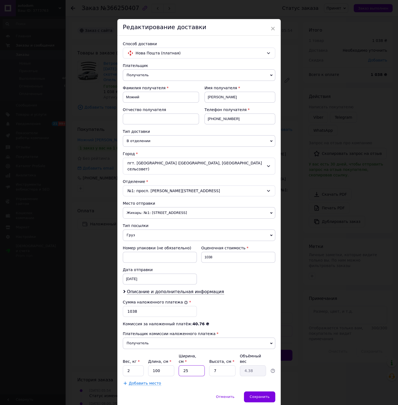
type input "0.7"
type input "40"
type input "7"
type input "40"
click at [153, 295] on span "Описание и дополнительная информация" at bounding box center [175, 291] width 97 height 5
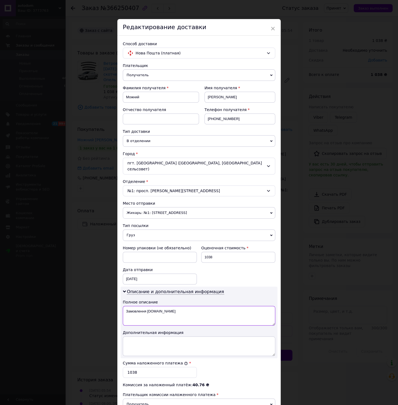
click at [128, 321] on textarea "Замовлення [DOMAIN_NAME]" at bounding box center [199, 316] width 152 height 20
drag, startPoint x: 123, startPoint y: 317, endPoint x: 167, endPoint y: 326, distance: 45.3
click at [167, 326] on textarea "Замовлення [DOMAIN_NAME]" at bounding box center [199, 316] width 152 height 20
paste textarea "втоаксесуари"
type textarea "автоаксесуари"
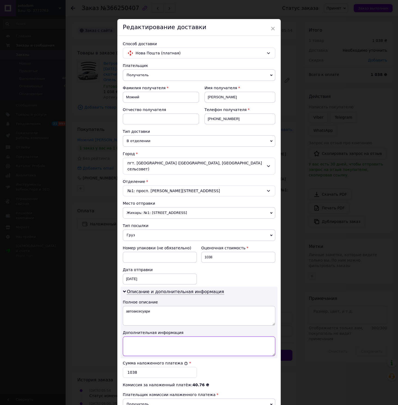
drag, startPoint x: 133, startPoint y: 355, endPoint x: 166, endPoint y: 365, distance: 34.0
click at [133, 356] on textarea at bounding box center [199, 346] width 152 height 20
paste textarea "OPEL Vectra C Sd [DATE]-[DATE]"
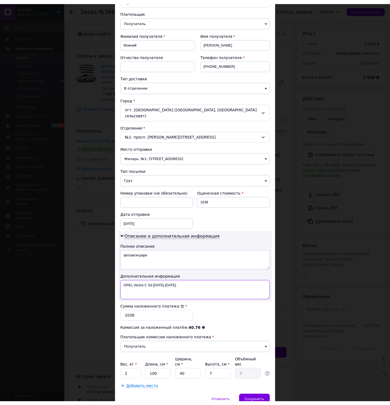
scroll to position [84, 0]
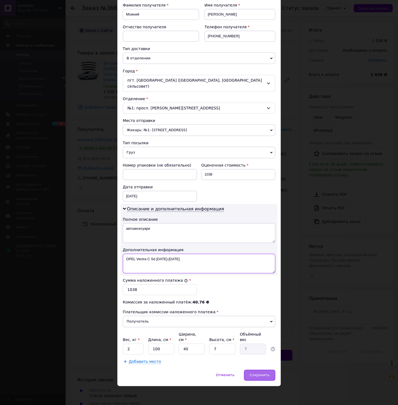
type textarea "OPEL Vectra C Sd [DATE]-[DATE]"
click at [257, 374] on span "Сохранить" at bounding box center [260, 375] width 20 height 4
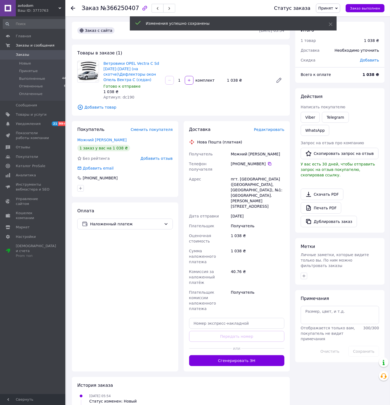
click at [259, 355] on button "Сгенерировать ЭН" at bounding box center [237, 360] width 96 height 11
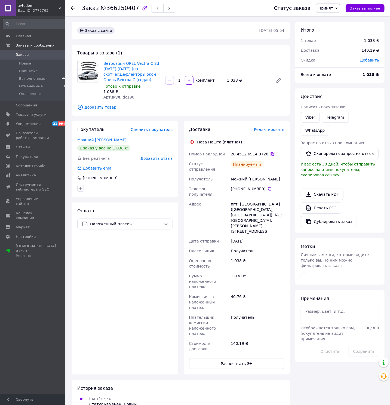
click at [271, 153] on icon at bounding box center [272, 153] width 3 height 3
click at [21, 53] on span "Заказы" at bounding box center [22, 54] width 13 height 5
